Goal: Register for event/course: Sign up to attend an event or enroll in a course

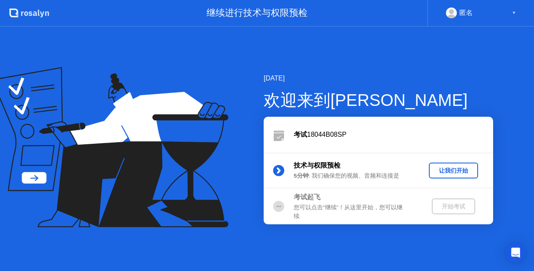
click at [452, 174] on div "让我们开始" at bounding box center [453, 171] width 43 height 8
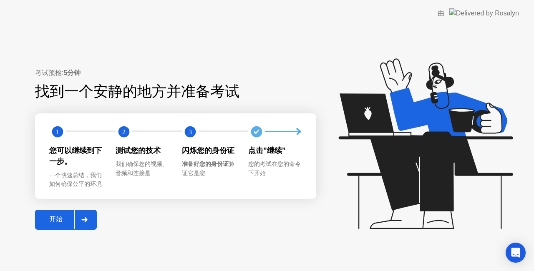
click at [88, 213] on div at bounding box center [84, 219] width 20 height 19
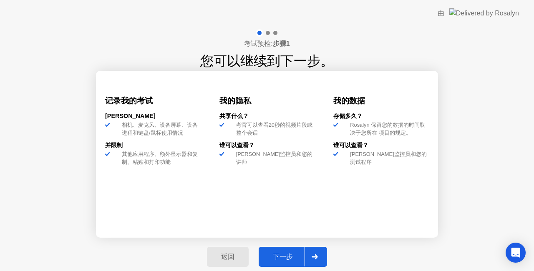
click at [287, 255] on div "下一步" at bounding box center [282, 257] width 43 height 9
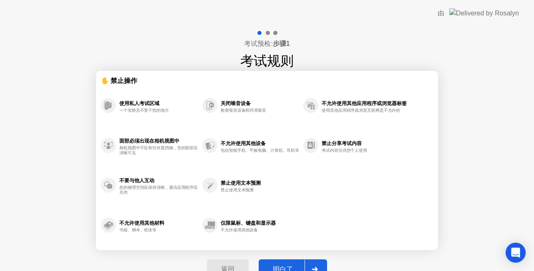
click at [295, 260] on button "明白了" at bounding box center [293, 270] width 68 height 20
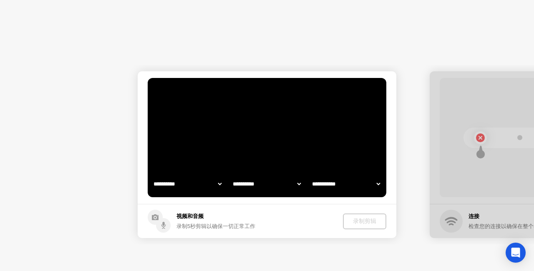
select select "**********"
select select "*******"
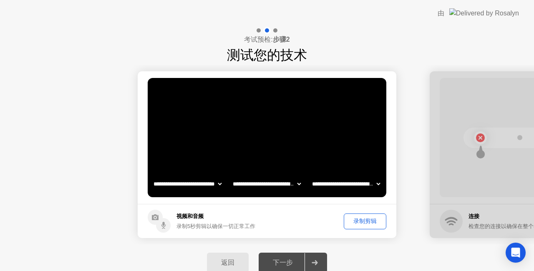
click at [373, 216] on button "录制剪辑" at bounding box center [365, 222] width 43 height 16
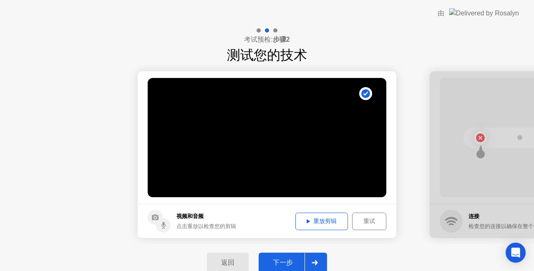
click at [312, 260] on div at bounding box center [315, 262] width 20 height 19
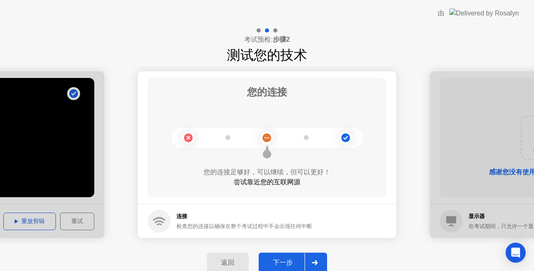
click at [308, 260] on div at bounding box center [315, 262] width 20 height 19
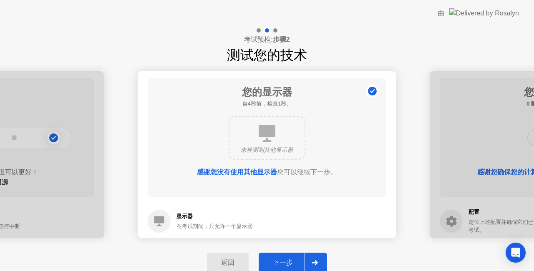
click at [307, 262] on div at bounding box center [315, 262] width 20 height 19
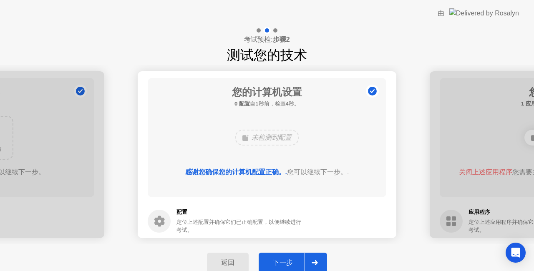
click at [309, 255] on div at bounding box center [315, 262] width 20 height 19
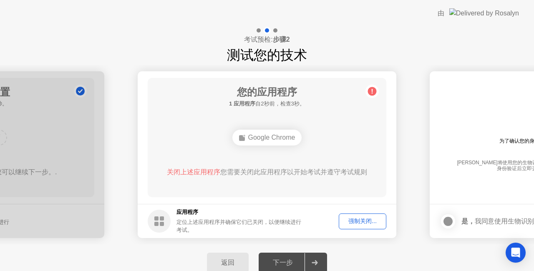
click at [309, 260] on div at bounding box center [315, 262] width 20 height 19
click at [348, 224] on div "强制关闭..." at bounding box center [363, 221] width 42 height 8
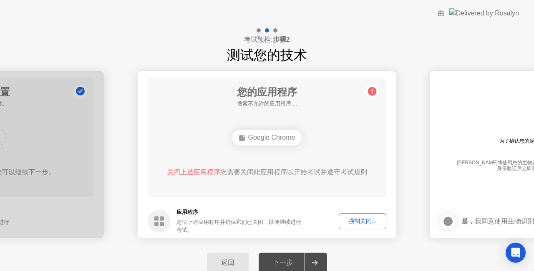
click at [302, 260] on div "下一步" at bounding box center [282, 263] width 43 height 9
click at [292, 138] on div "Google Chrome" at bounding box center [267, 138] width 70 height 16
click at [359, 218] on div "强制关闭..." at bounding box center [363, 221] width 42 height 8
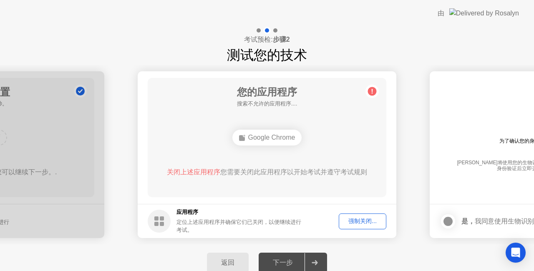
click at [318, 257] on div at bounding box center [315, 262] width 20 height 19
click at [303, 172] on div "关闭上述应用程序 您需要关闭此应用程序以开始考试并遵守考试规则" at bounding box center [267, 172] width 215 height 10
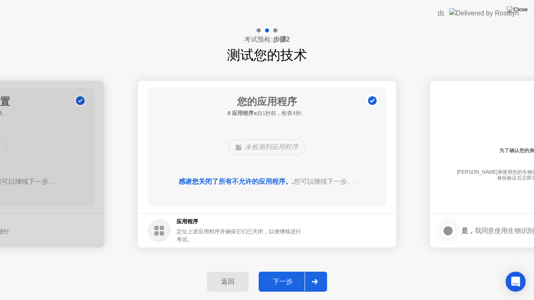
click at [318, 271] on div at bounding box center [315, 282] width 20 height 19
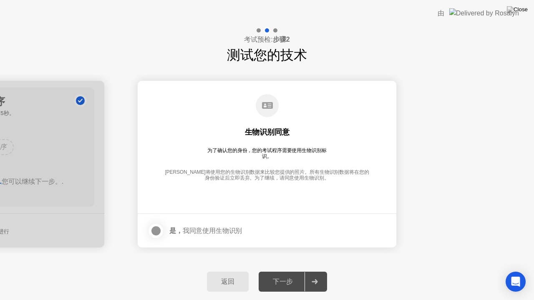
click at [202, 223] on div "是， 我同意使用生物识别" at bounding box center [195, 231] width 94 height 17
click at [156, 228] on div at bounding box center [156, 231] width 10 height 10
click at [306, 271] on div at bounding box center [315, 282] width 20 height 19
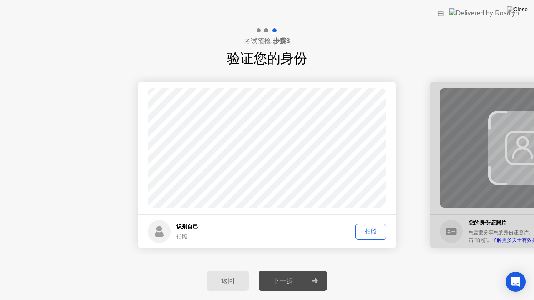
click at [374, 231] on div "拍照" at bounding box center [371, 232] width 25 height 8
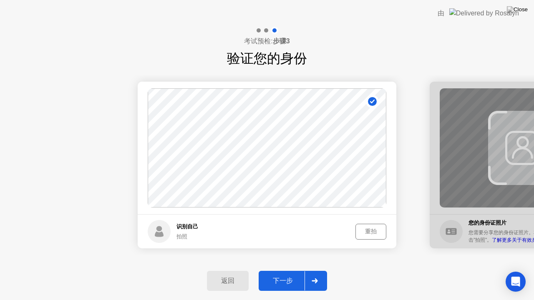
click at [308, 271] on div at bounding box center [315, 281] width 20 height 19
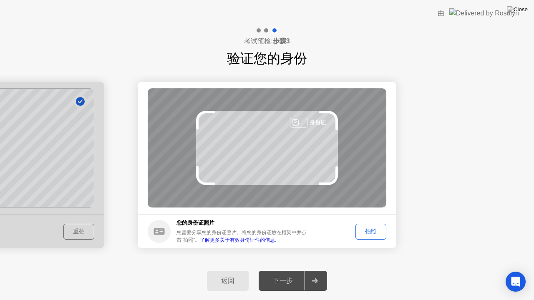
click at [382, 228] on div "拍照" at bounding box center [371, 232] width 25 height 8
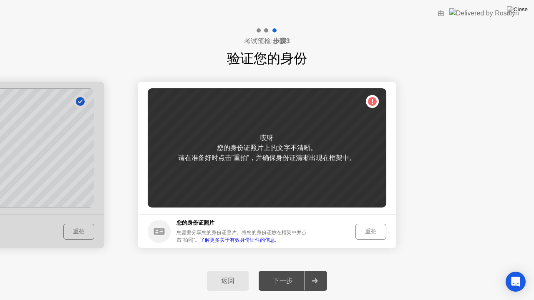
click at [368, 228] on div "重拍" at bounding box center [371, 232] width 25 height 8
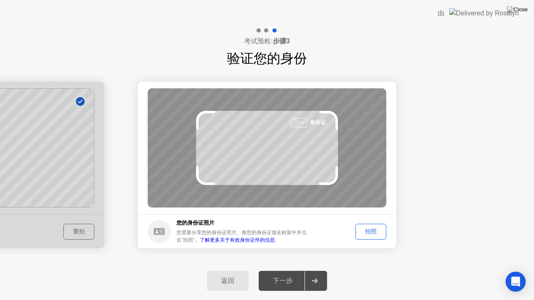
click at [376, 231] on div "拍照" at bounding box center [371, 232] width 25 height 8
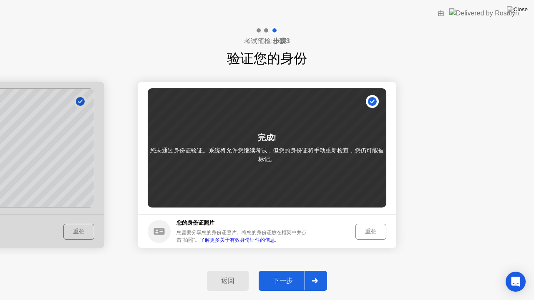
click at [319, 271] on div at bounding box center [315, 281] width 20 height 19
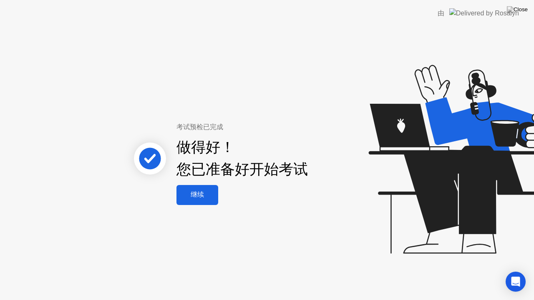
click at [204, 197] on div "继续" at bounding box center [197, 195] width 37 height 9
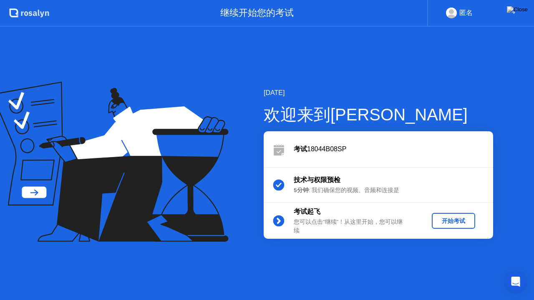
click at [448, 225] on div "开始考试" at bounding box center [453, 221] width 37 height 8
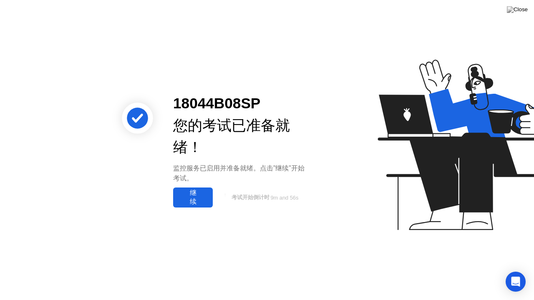
click at [203, 189] on div "继续" at bounding box center [193, 198] width 35 height 18
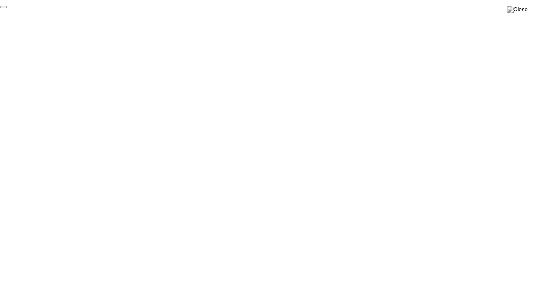
click at [7, 8] on button "End Proctoring Session" at bounding box center [3, 7] width 7 height 3
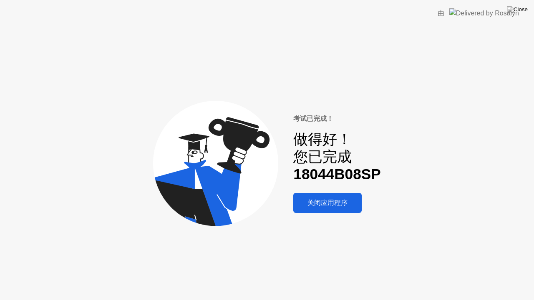
drag, startPoint x: 227, startPoint y: 287, endPoint x: 222, endPoint y: 288, distance: 5.0
